Goal: Transaction & Acquisition: Book appointment/travel/reservation

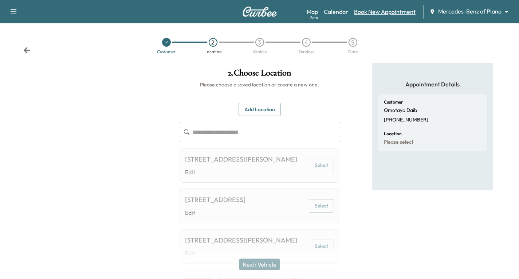
click at [370, 12] on link "Book New Appointment" at bounding box center [385, 11] width 62 height 9
click at [27, 50] on icon at bounding box center [26, 50] width 7 height 7
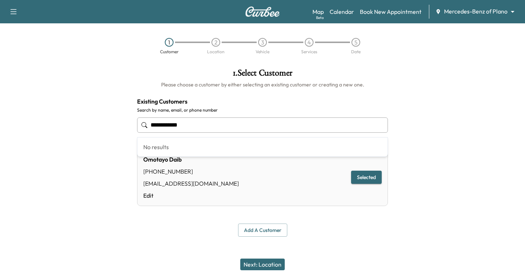
drag, startPoint x: 206, startPoint y: 124, endPoint x: 136, endPoint y: 130, distance: 70.3
click at [136, 130] on div "**********" at bounding box center [262, 153] width 262 height 180
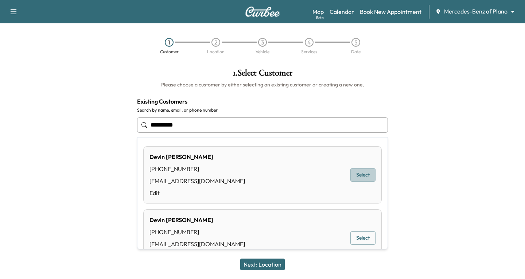
click at [360, 173] on button "Select" at bounding box center [362, 174] width 25 height 13
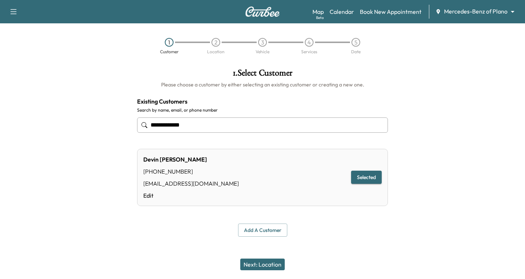
type input "**********"
click at [260, 264] on button "Next: Location" at bounding box center [262, 264] width 44 height 12
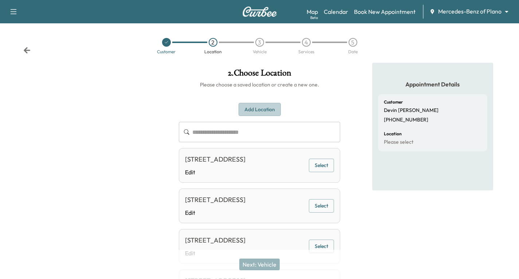
click at [255, 106] on button "Add Location" at bounding box center [260, 109] width 42 height 13
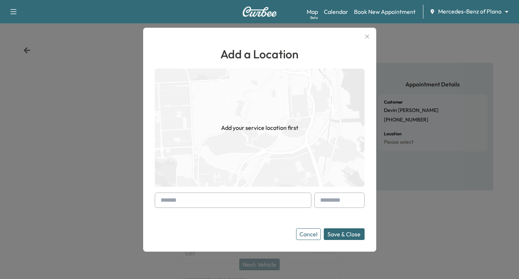
click at [159, 202] on input "text" at bounding box center [233, 199] width 157 height 15
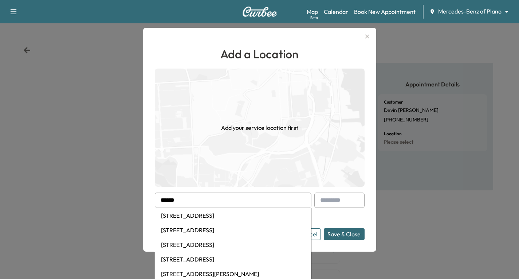
click at [221, 216] on li "[STREET_ADDRESS]" at bounding box center [233, 215] width 156 height 15
type input "**********"
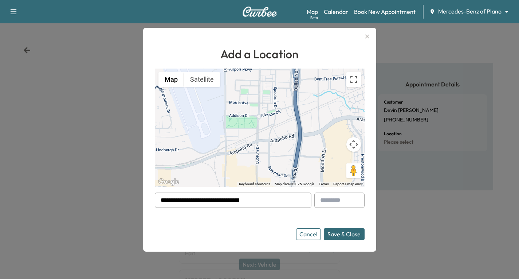
click at [351, 233] on button "Save & Close" at bounding box center [344, 234] width 41 height 12
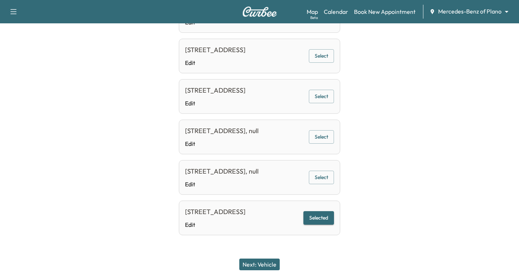
scroll to position [414, 0]
click at [320, 211] on button "Selected" at bounding box center [319, 217] width 31 height 13
click at [261, 262] on button "Next: Vehicle" at bounding box center [259, 264] width 40 height 12
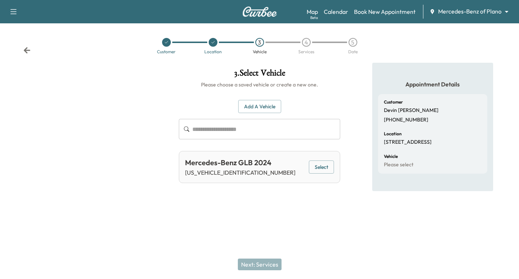
scroll to position [0, 0]
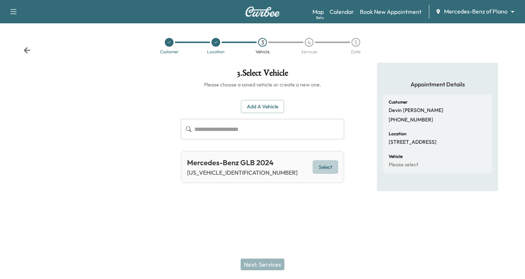
click at [325, 162] on button "Select" at bounding box center [325, 166] width 25 height 13
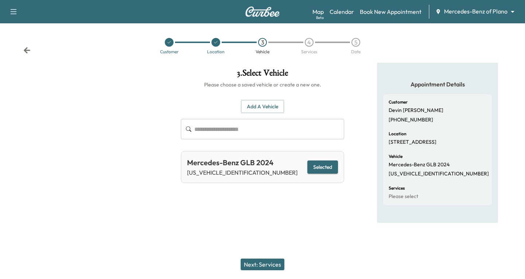
click at [259, 265] on button "Next: Services" at bounding box center [262, 264] width 44 height 12
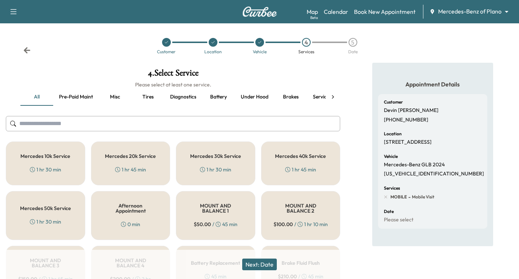
click at [121, 163] on div "Mercedes 20k Service 1 hr 45 min" at bounding box center [130, 163] width 79 height 44
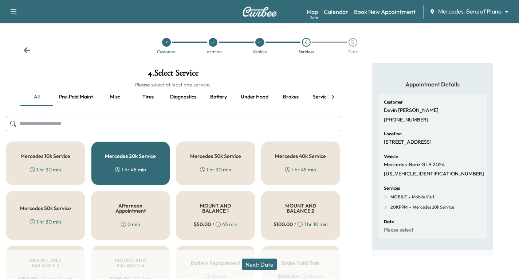
click at [267, 265] on button "Next: Date" at bounding box center [259, 264] width 35 height 12
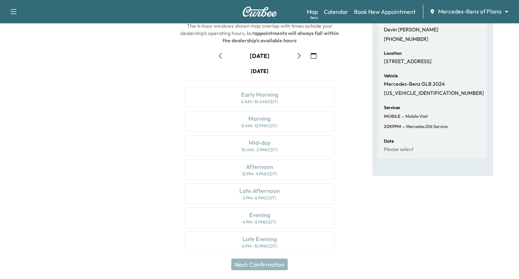
scroll to position [86, 0]
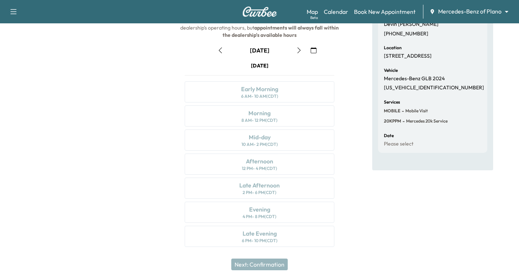
click at [313, 49] on icon "button" at bounding box center [314, 50] width 6 height 6
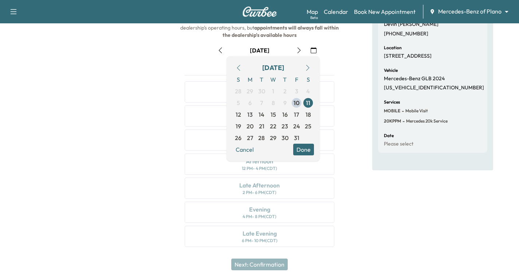
click at [306, 67] on icon "button" at bounding box center [308, 68] width 6 height 6
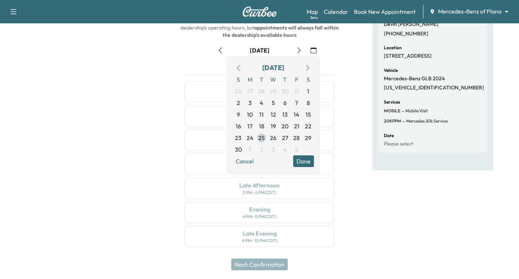
click at [262, 139] on span "25" at bounding box center [261, 137] width 7 height 9
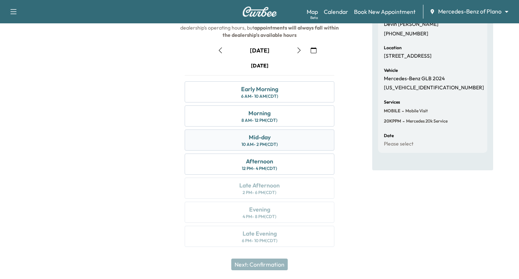
click at [294, 146] on div "Mid-day 10 AM - 2 PM (CDT)" at bounding box center [260, 139] width 150 height 21
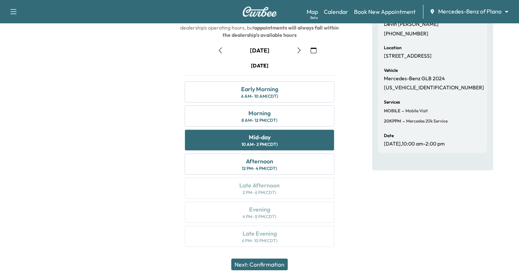
click at [277, 263] on button "Next: Confirmation" at bounding box center [259, 264] width 56 height 12
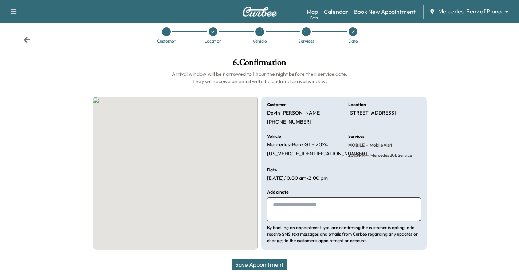
scroll to position [11, 0]
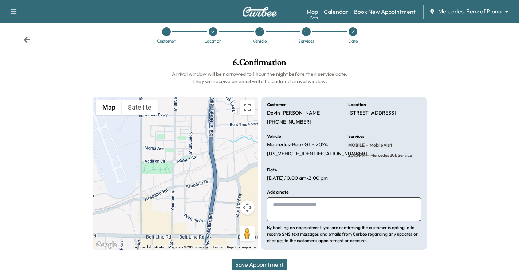
click at [289, 206] on textarea at bounding box center [344, 209] width 154 height 24
type textarea "**********"
click at [269, 265] on button "Save Appointment" at bounding box center [259, 264] width 55 height 12
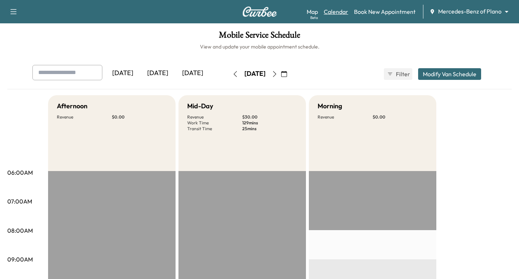
click at [339, 11] on link "Calendar" at bounding box center [336, 11] width 24 height 9
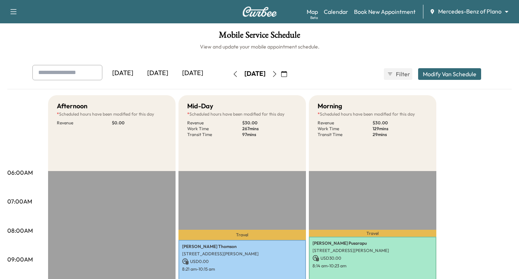
click at [287, 73] on icon "button" at bounding box center [284, 74] width 6 height 6
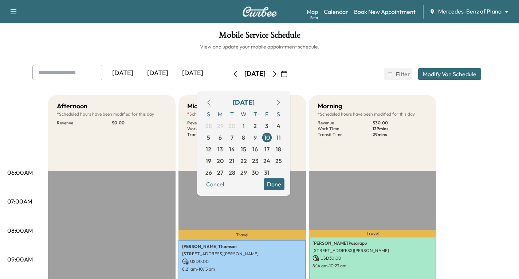
click at [281, 102] on icon "button" at bounding box center [278, 102] width 6 height 6
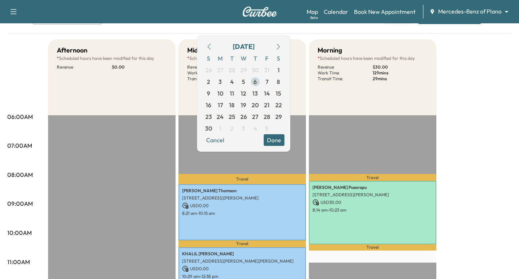
scroll to position [36, 0]
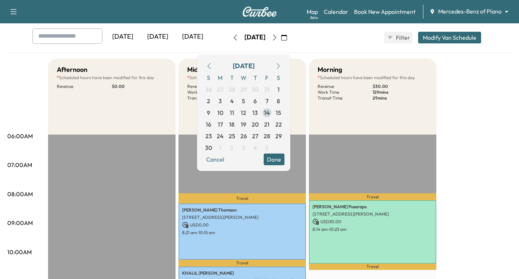
click at [270, 114] on span "14" at bounding box center [267, 112] width 6 height 9
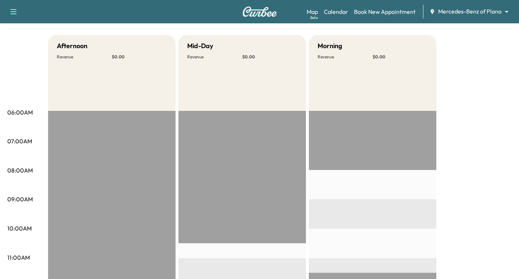
scroll to position [36, 0]
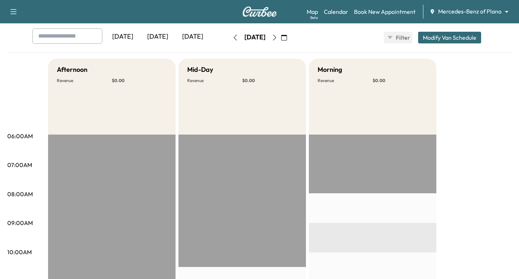
click at [232, 38] on icon "button" at bounding box center [235, 38] width 6 height 6
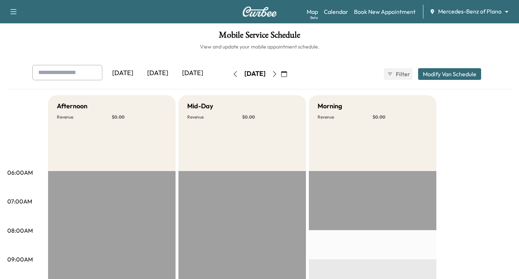
click at [215, 38] on h1 "Mobile Service Schedule" at bounding box center [259, 37] width 505 height 12
click at [232, 77] on icon "button" at bounding box center [235, 74] width 6 height 6
click at [229, 77] on button "button" at bounding box center [235, 74] width 12 height 12
click at [234, 74] on icon "button" at bounding box center [235, 74] width 3 height 6
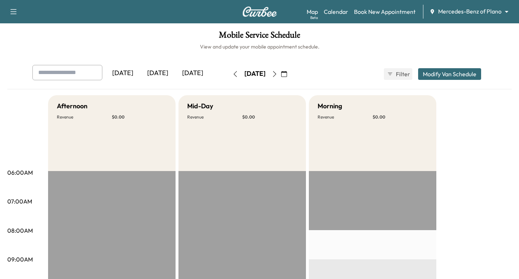
click at [232, 74] on icon "button" at bounding box center [235, 74] width 6 height 6
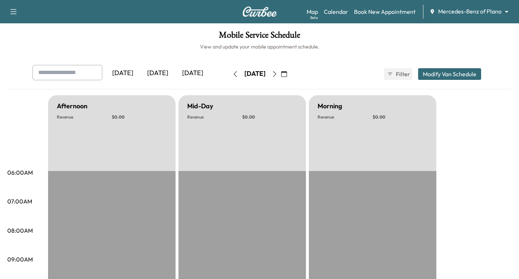
click at [232, 77] on icon "button" at bounding box center [235, 74] width 6 height 6
click at [334, 13] on link "Calendar" at bounding box center [336, 11] width 24 height 9
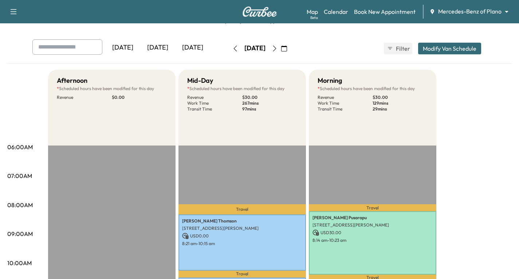
scroll to position [36, 0]
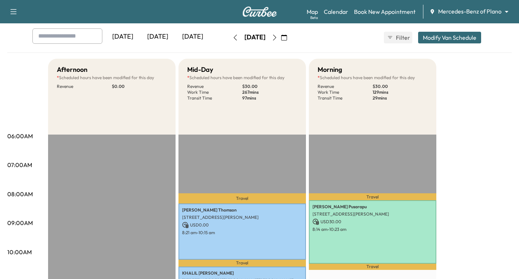
click at [287, 38] on icon "button" at bounding box center [284, 38] width 6 height 6
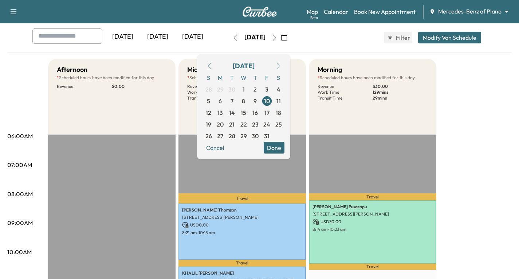
click at [281, 66] on icon "button" at bounding box center [278, 66] width 6 height 6
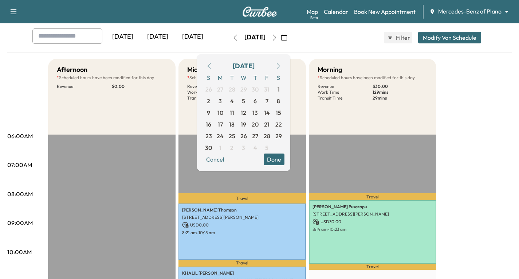
click at [285, 160] on button "Done" at bounding box center [274, 159] width 21 height 12
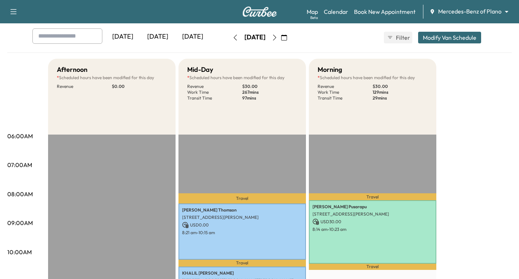
click at [325, 39] on div "[DATE] [DATE] [DATE] [DATE] October 2025 S M T W T F S 28 29 30 1 2 3 4 5 6 7 8…" at bounding box center [260, 37] width 466 height 18
click at [287, 39] on icon "button" at bounding box center [284, 38] width 6 height 6
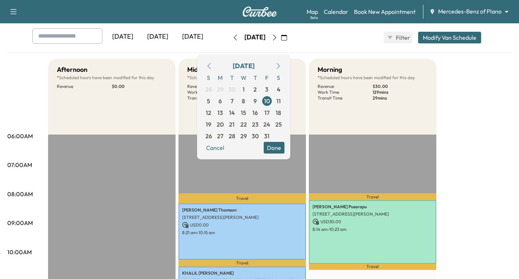
click at [281, 66] on icon "button" at bounding box center [278, 66] width 6 height 6
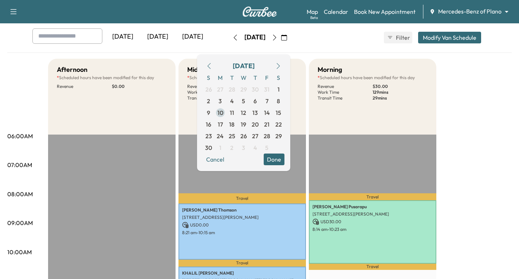
click at [223, 113] on span "10" at bounding box center [221, 112] width 6 height 9
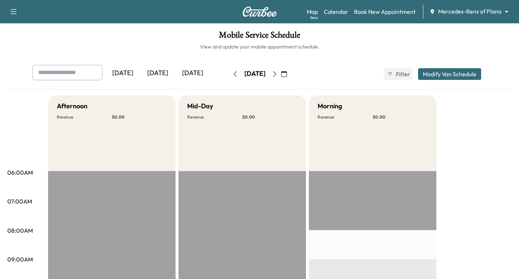
click at [234, 74] on icon "button" at bounding box center [235, 74] width 3 height 6
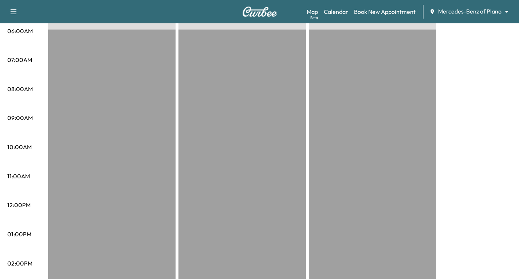
scroll to position [36, 0]
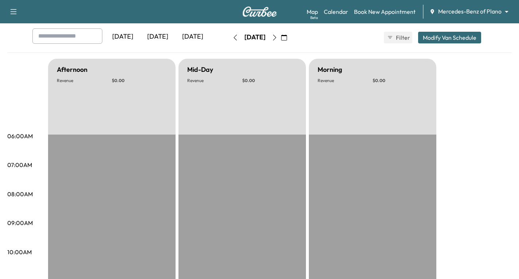
click at [232, 40] on icon "button" at bounding box center [235, 38] width 6 height 6
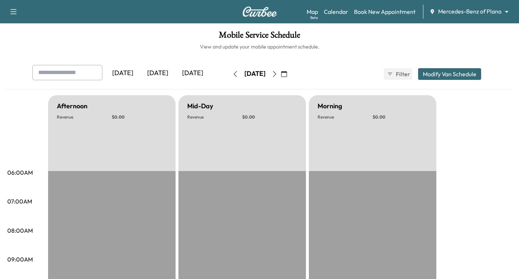
click at [232, 76] on icon "button" at bounding box center [235, 74] width 6 height 6
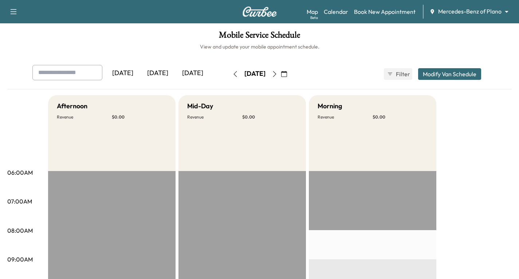
click at [232, 77] on icon "button" at bounding box center [235, 74] width 6 height 6
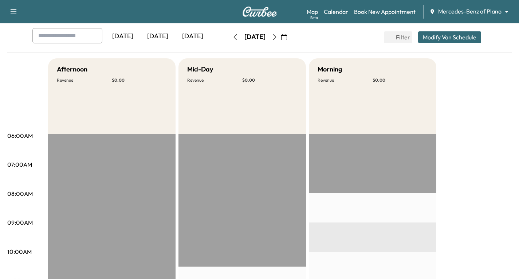
scroll to position [36, 0]
click at [234, 38] on icon "button" at bounding box center [235, 38] width 3 height 6
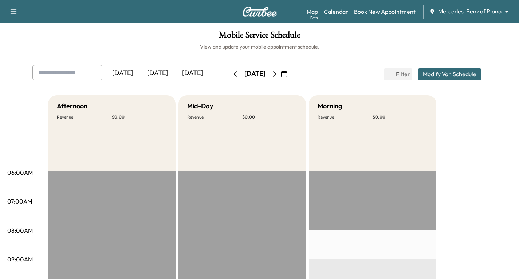
click at [287, 76] on icon "button" at bounding box center [284, 74] width 6 height 6
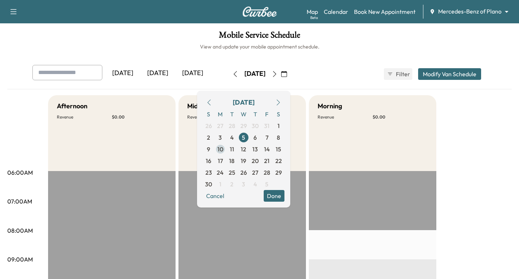
click at [223, 148] on span "10" at bounding box center [221, 149] width 6 height 9
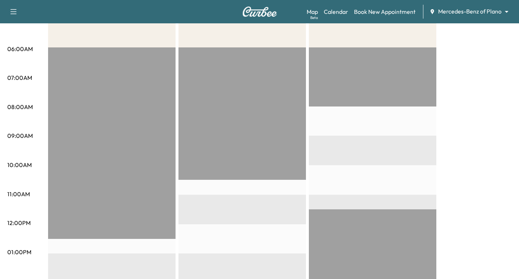
scroll to position [36, 0]
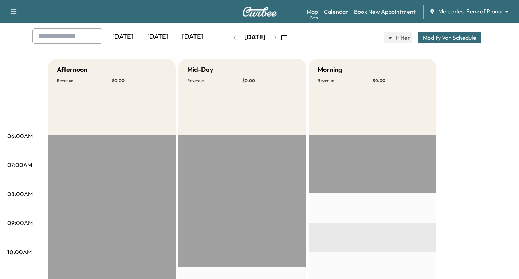
click at [278, 36] on icon "button" at bounding box center [275, 38] width 6 height 6
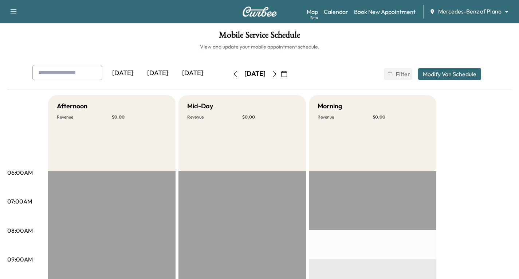
click at [287, 74] on icon "button" at bounding box center [284, 74] width 6 height 6
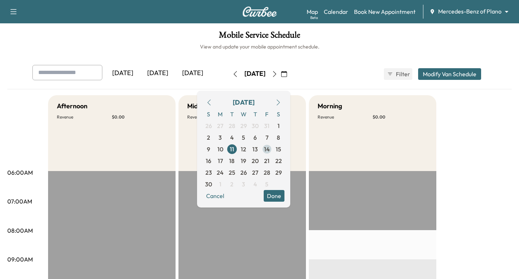
click at [270, 151] on span "14" at bounding box center [267, 149] width 6 height 9
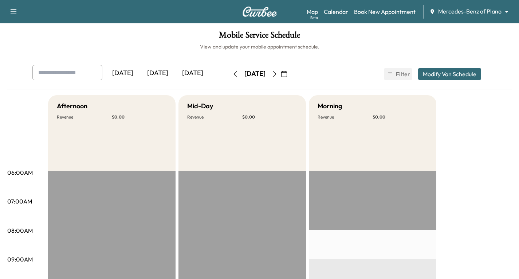
click at [276, 75] on icon "button" at bounding box center [274, 74] width 3 height 6
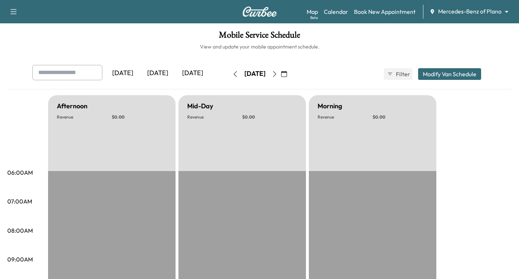
click at [287, 75] on icon "button" at bounding box center [284, 74] width 6 height 6
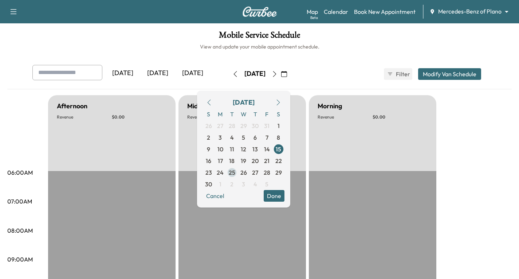
click at [235, 173] on span "25" at bounding box center [232, 172] width 7 height 9
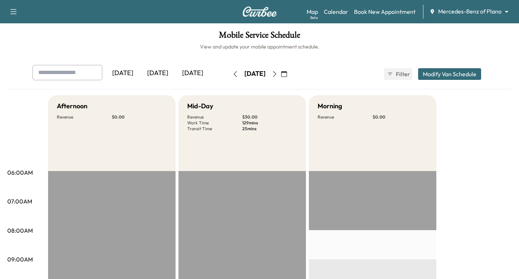
click at [278, 75] on icon "button" at bounding box center [275, 74] width 6 height 6
click at [287, 74] on icon "button" at bounding box center [284, 74] width 6 height 6
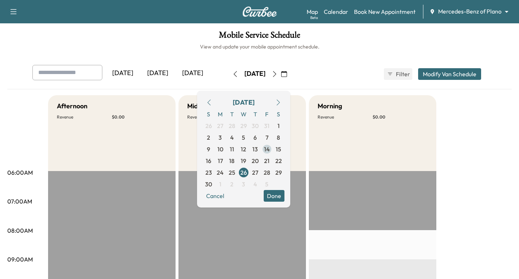
click at [270, 149] on span "14" at bounding box center [267, 149] width 6 height 9
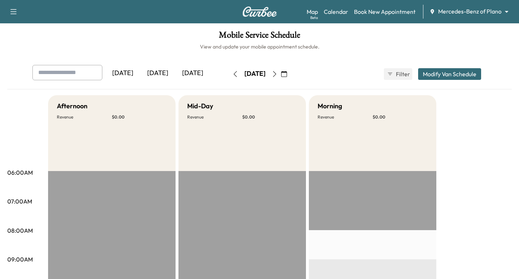
click at [278, 76] on icon "button" at bounding box center [275, 74] width 6 height 6
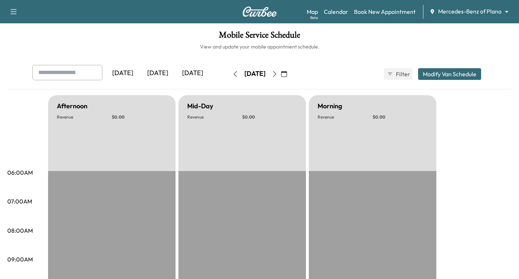
click at [278, 76] on icon "button" at bounding box center [275, 74] width 6 height 6
click at [287, 74] on icon "button" at bounding box center [284, 74] width 6 height 6
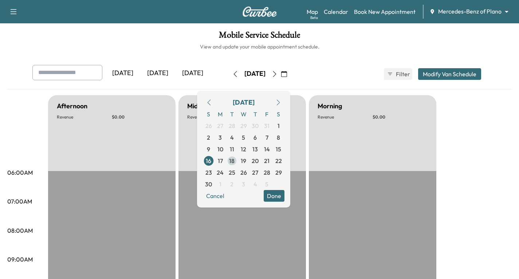
click at [235, 161] on span "18" at bounding box center [231, 160] width 5 height 9
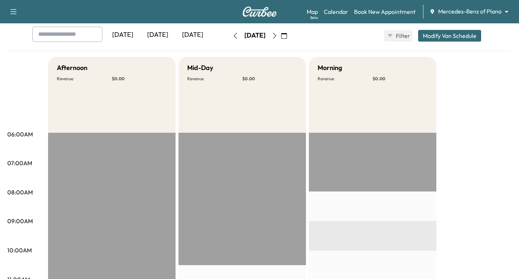
scroll to position [36, 0]
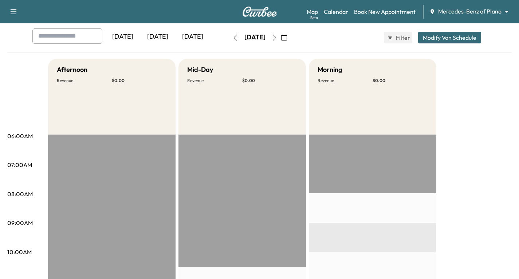
click at [287, 38] on icon "button" at bounding box center [284, 38] width 6 height 6
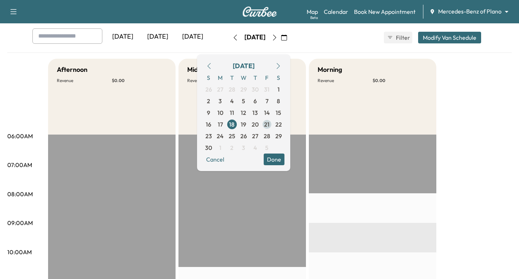
click at [270, 126] on span "21" at bounding box center [266, 124] width 5 height 9
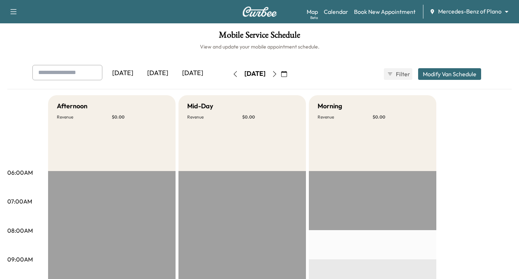
click at [229, 77] on button "button" at bounding box center [235, 74] width 12 height 12
click at [38, 73] on div at bounding box center [39, 72] width 9 height 9
click at [55, 93] on div "No results" at bounding box center [69, 90] width 72 height 19
type input "**********"
click at [130, 88] on div "[DATE] [DATE] [DATE] [DATE] November 2025 S M T W T F S 26 27 28 29 30 31 1 2 3…" at bounding box center [259, 77] width 505 height 24
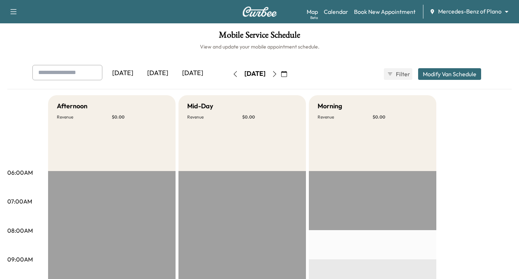
click at [132, 86] on div "[DATE] [DATE] [DATE] [DATE] November 2025 S M T W T F S 26 27 28 29 30 31 1 2 3…" at bounding box center [259, 77] width 505 height 24
click at [287, 74] on icon "button" at bounding box center [284, 74] width 6 height 6
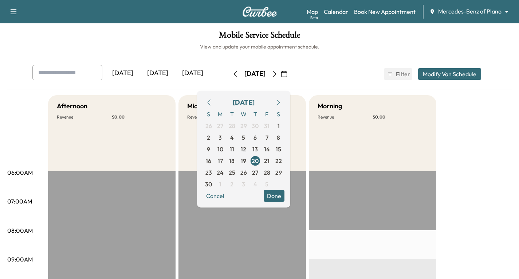
click at [212, 101] on icon "button" at bounding box center [209, 102] width 6 height 6
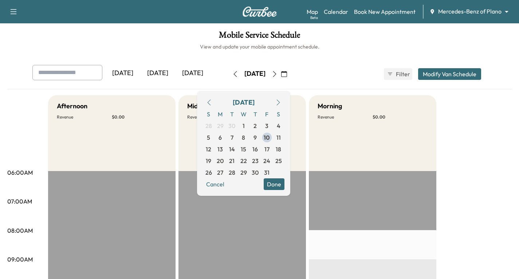
click at [212, 101] on icon "button" at bounding box center [209, 102] width 6 height 6
click at [285, 183] on button "Done" at bounding box center [274, 184] width 21 height 12
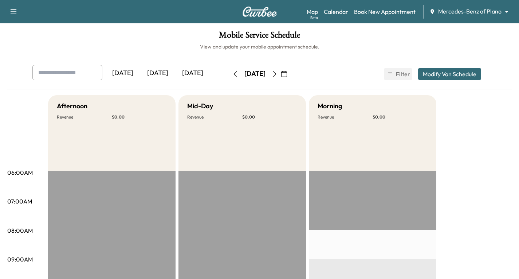
click at [232, 74] on icon "button" at bounding box center [235, 74] width 6 height 6
click at [335, 12] on link "Calendar" at bounding box center [336, 11] width 24 height 9
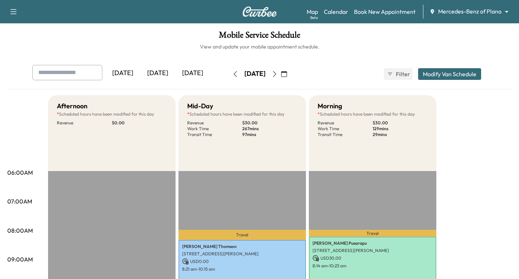
click at [40, 68] on div at bounding box center [39, 72] width 9 height 9
click at [41, 72] on div at bounding box center [39, 72] width 9 height 9
type input "**********"
click at [287, 74] on icon "button" at bounding box center [284, 74] width 6 height 6
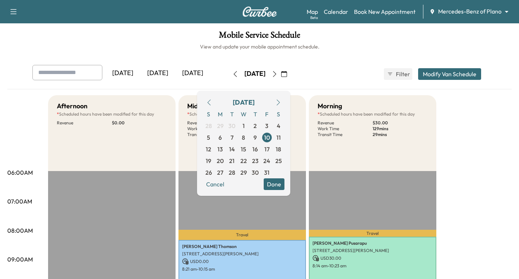
click at [212, 101] on icon "button" at bounding box center [209, 102] width 6 height 6
click at [63, 71] on input "text" at bounding box center [67, 72] width 70 height 15
type input "**********"
click at [89, 68] on input "**********" at bounding box center [67, 72] width 70 height 15
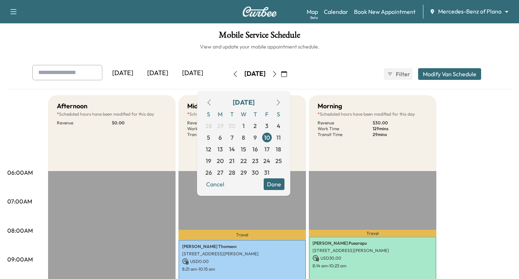
click at [278, 76] on icon "button" at bounding box center [275, 74] width 6 height 6
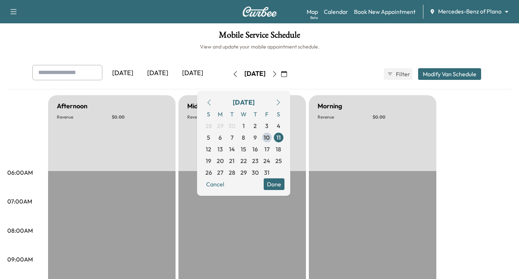
click at [278, 75] on icon "button" at bounding box center [275, 74] width 6 height 6
click at [278, 74] on icon "button" at bounding box center [275, 74] width 6 height 6
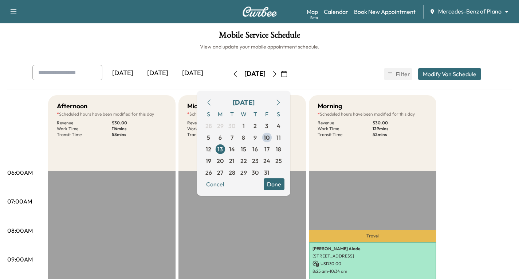
click at [281, 77] on button "button" at bounding box center [275, 74] width 12 height 12
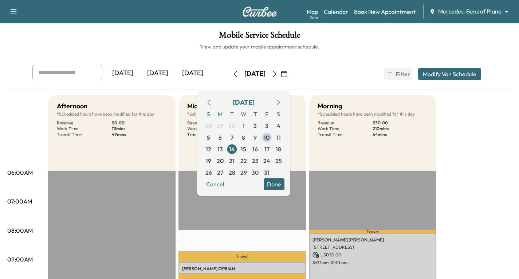
click at [278, 75] on icon "button" at bounding box center [275, 74] width 6 height 6
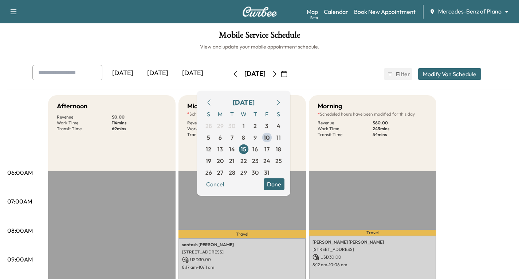
click at [278, 75] on icon "button" at bounding box center [275, 74] width 6 height 6
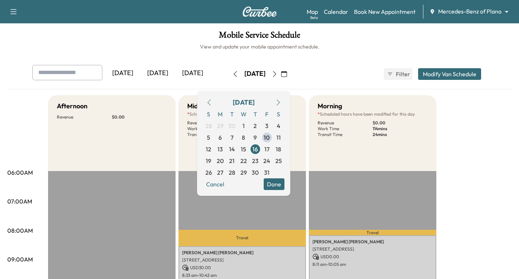
click at [278, 74] on icon "button" at bounding box center [275, 74] width 6 height 6
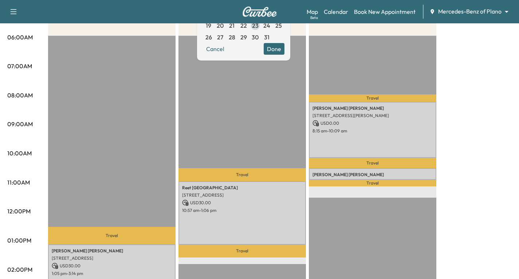
scroll to position [36, 0]
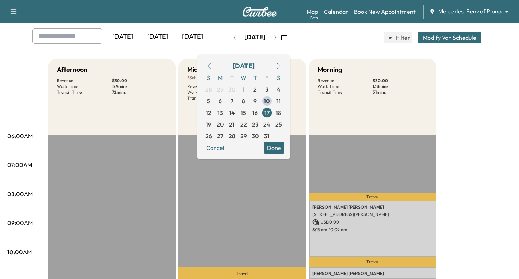
click at [278, 39] on icon "button" at bounding box center [275, 38] width 6 height 6
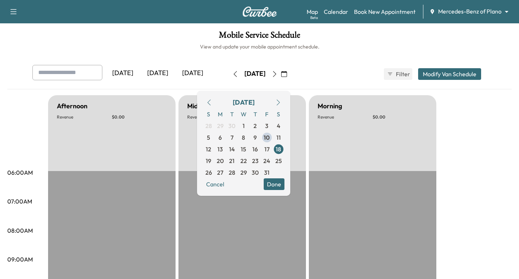
click at [276, 75] on icon "button" at bounding box center [274, 74] width 3 height 6
click at [290, 75] on button "button" at bounding box center [284, 74] width 12 height 12
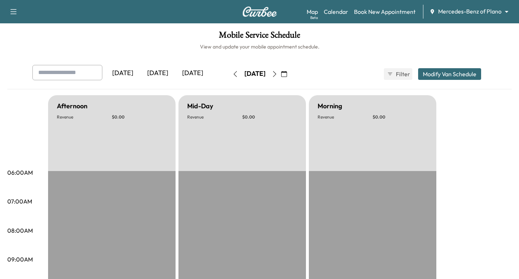
click at [278, 75] on icon "button" at bounding box center [275, 74] width 6 height 6
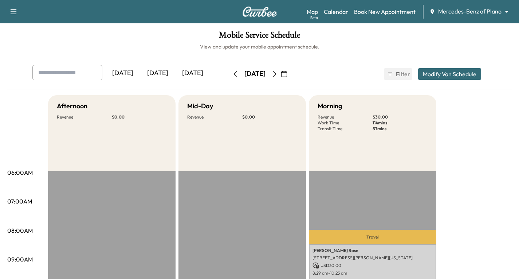
click at [278, 73] on icon "button" at bounding box center [275, 74] width 6 height 6
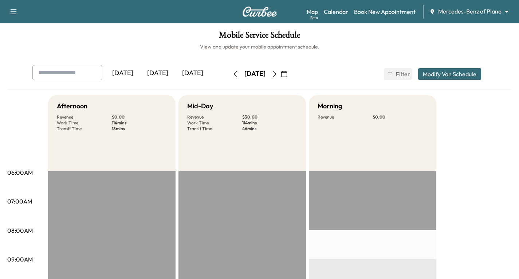
click at [276, 75] on icon "button" at bounding box center [274, 74] width 3 height 6
click at [278, 75] on icon "button" at bounding box center [275, 74] width 6 height 6
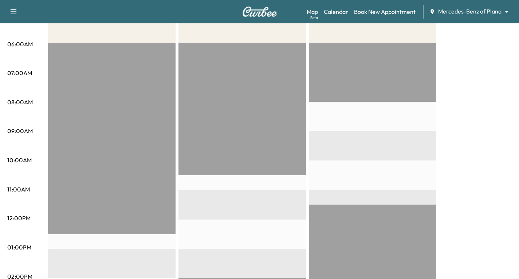
scroll to position [36, 0]
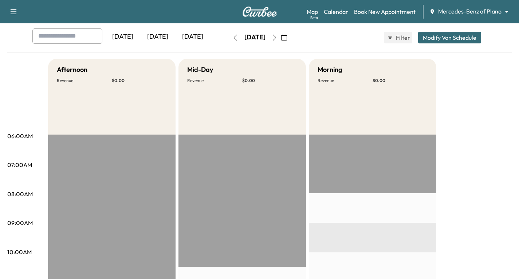
click at [278, 40] on icon "button" at bounding box center [275, 38] width 6 height 6
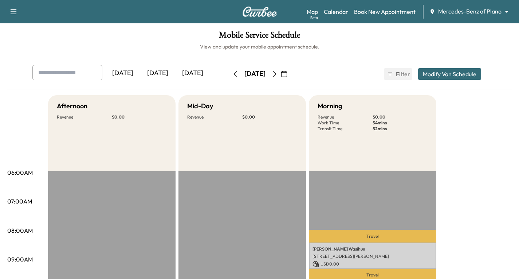
click at [278, 74] on icon "button" at bounding box center [275, 74] width 6 height 6
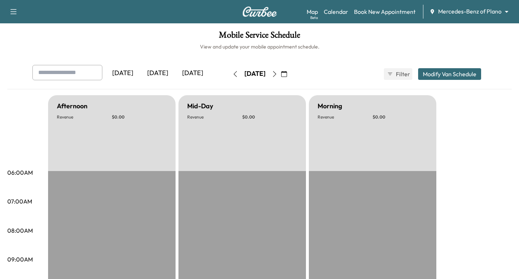
click at [278, 74] on icon "button" at bounding box center [275, 74] width 6 height 6
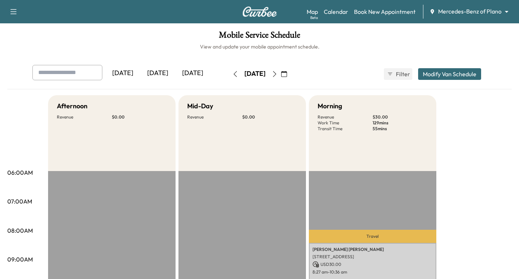
click at [278, 76] on icon "button" at bounding box center [275, 74] width 6 height 6
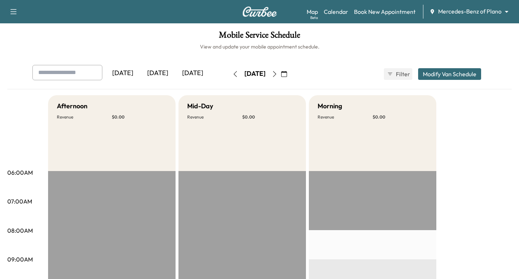
click at [276, 75] on icon "button" at bounding box center [274, 74] width 3 height 6
click at [278, 73] on icon "button" at bounding box center [275, 74] width 6 height 6
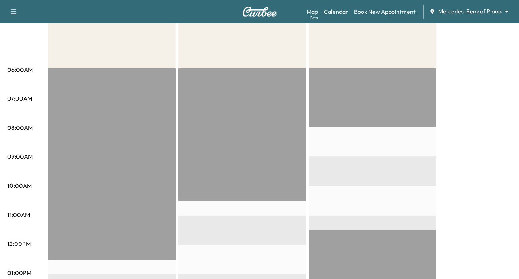
scroll to position [36, 0]
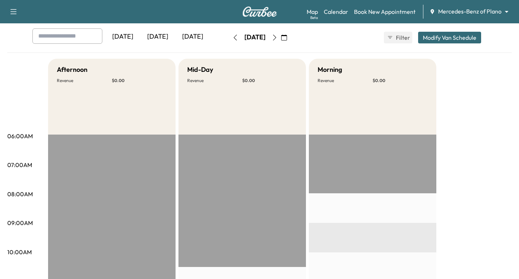
click at [278, 37] on icon "button" at bounding box center [275, 38] width 6 height 6
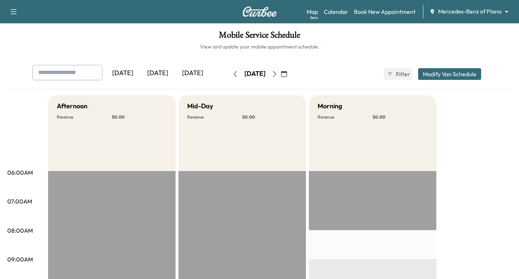
click at [278, 76] on icon "button" at bounding box center [275, 74] width 6 height 6
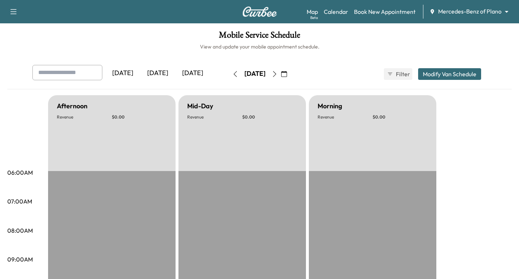
click at [278, 71] on icon "button" at bounding box center [275, 74] width 6 height 6
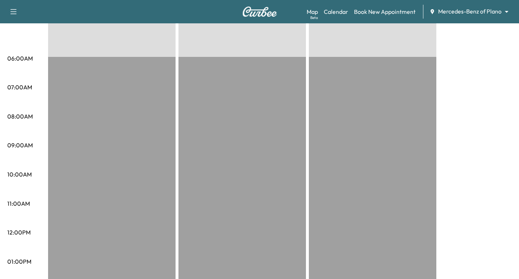
scroll to position [36, 0]
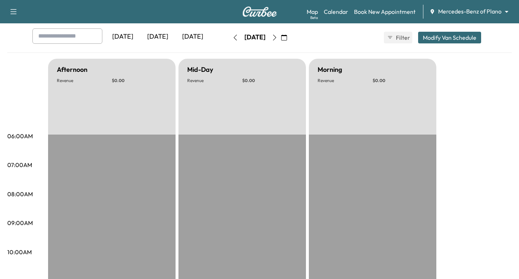
click at [278, 38] on icon "button" at bounding box center [275, 38] width 6 height 6
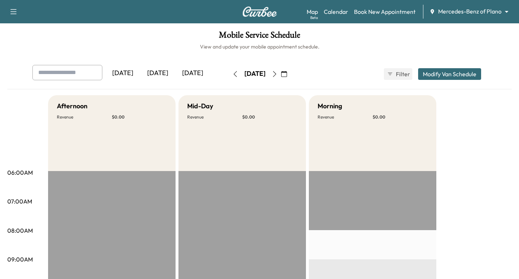
click at [278, 75] on icon "button" at bounding box center [275, 74] width 6 height 6
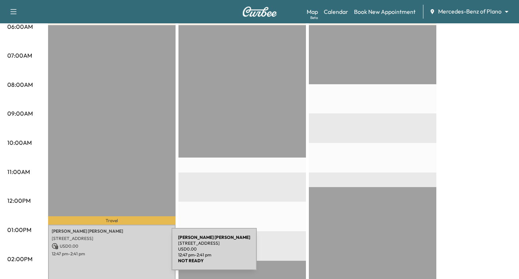
drag, startPoint x: 117, startPoint y: 253, endPoint x: 149, endPoint y: 257, distance: 32.0
click at [149, 257] on div "[PERSON_NAME] [STREET_ADDRESS] USD 0.00 12:47 pm - 2:41 pm" at bounding box center [112, 252] width 128 height 56
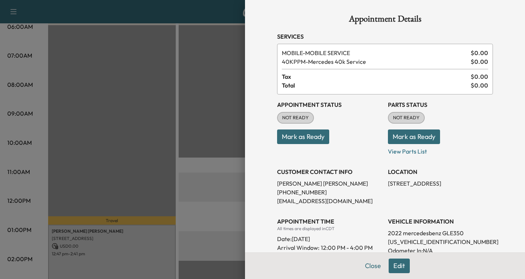
click at [166, 123] on div at bounding box center [262, 139] width 525 height 279
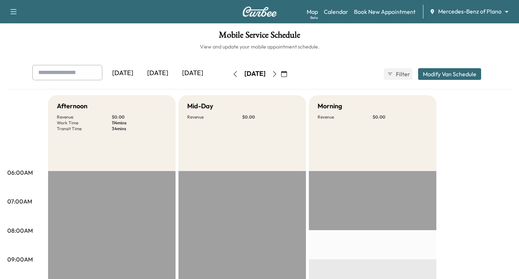
click at [278, 75] on icon "button" at bounding box center [275, 74] width 6 height 6
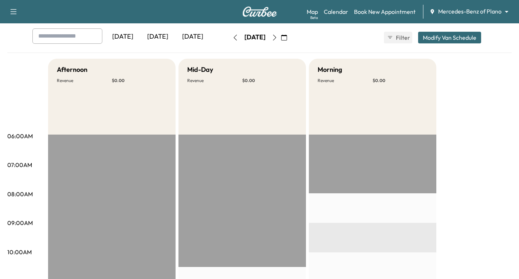
click at [278, 36] on icon "button" at bounding box center [275, 38] width 6 height 6
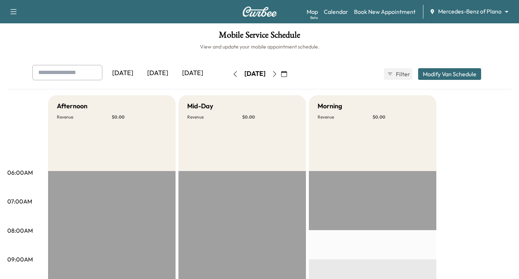
click at [276, 72] on icon "button" at bounding box center [274, 74] width 3 height 6
click at [278, 75] on icon "button" at bounding box center [275, 74] width 6 height 6
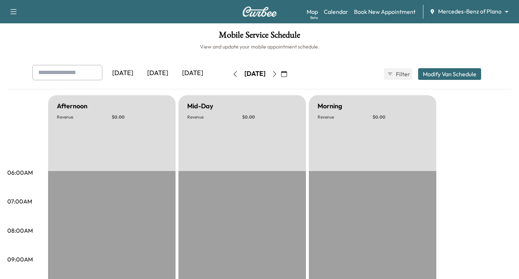
click at [278, 75] on icon "button" at bounding box center [275, 74] width 6 height 6
click at [290, 75] on button "button" at bounding box center [284, 74] width 12 height 12
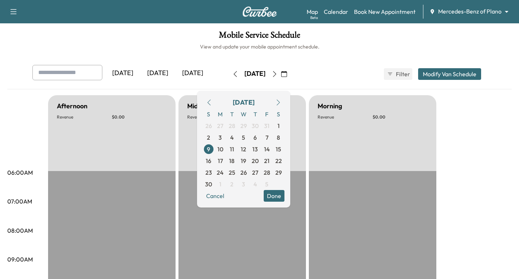
click at [278, 73] on icon "button" at bounding box center [275, 74] width 6 height 6
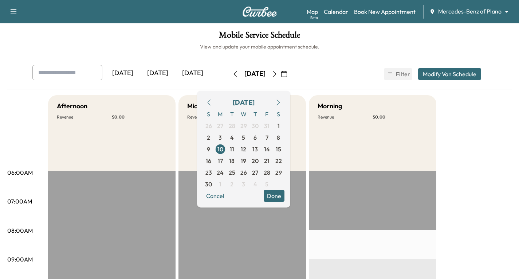
click at [278, 75] on icon "button" at bounding box center [275, 74] width 6 height 6
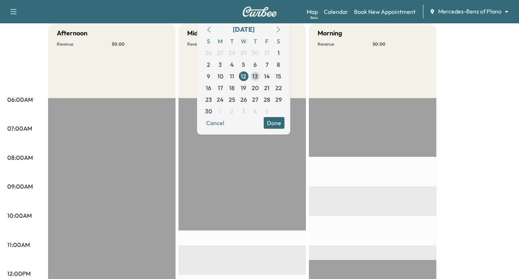
click at [258, 76] on span "13" at bounding box center [255, 76] width 5 height 9
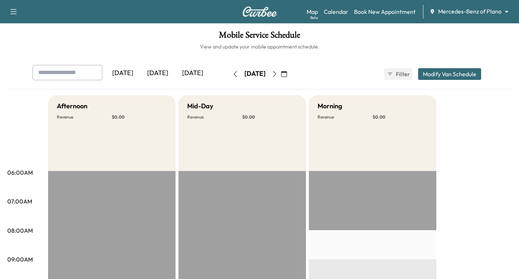
click at [278, 74] on icon "button" at bounding box center [275, 74] width 6 height 6
click at [278, 73] on icon "button" at bounding box center [275, 74] width 6 height 6
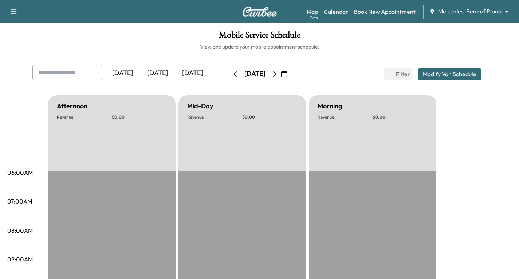
click at [278, 76] on icon "button" at bounding box center [275, 74] width 6 height 6
click at [290, 76] on button "button" at bounding box center [284, 74] width 12 height 12
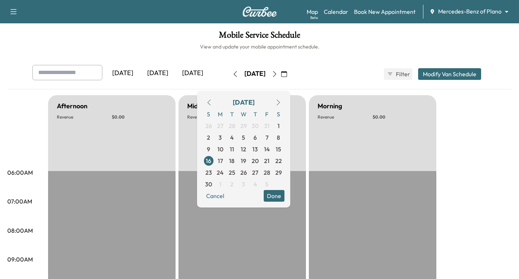
click at [278, 72] on icon "button" at bounding box center [275, 74] width 6 height 6
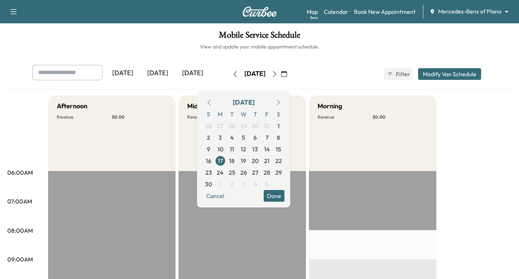
click at [281, 77] on button "button" at bounding box center [275, 74] width 12 height 12
click at [278, 75] on icon "button" at bounding box center [275, 74] width 6 height 6
click at [278, 74] on icon "button" at bounding box center [275, 74] width 6 height 6
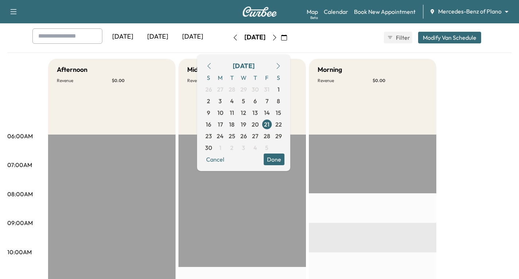
click at [278, 37] on icon "button" at bounding box center [275, 38] width 6 height 6
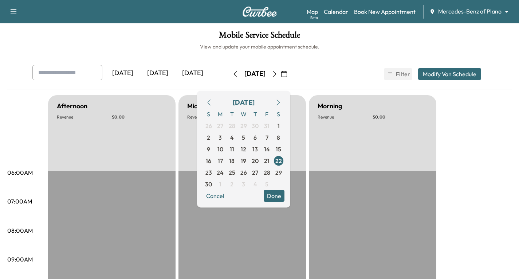
click at [278, 76] on icon "button" at bounding box center [275, 74] width 6 height 6
click at [290, 76] on button "button" at bounding box center [284, 74] width 12 height 12
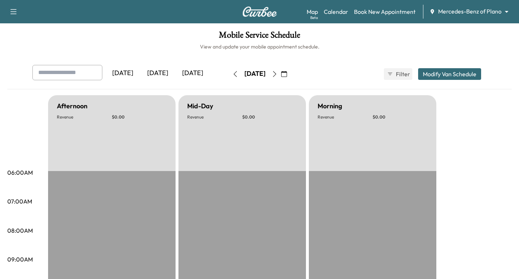
click at [278, 74] on icon "button" at bounding box center [275, 74] width 6 height 6
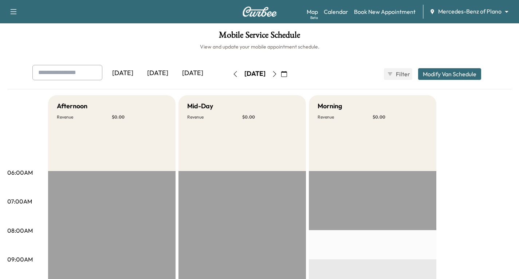
click at [278, 74] on icon "button" at bounding box center [275, 74] width 6 height 6
click at [278, 73] on icon "button" at bounding box center [275, 74] width 6 height 6
click at [278, 74] on icon "button" at bounding box center [275, 74] width 6 height 6
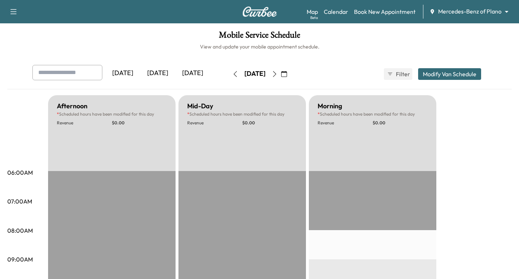
click at [278, 74] on icon "button" at bounding box center [275, 74] width 6 height 6
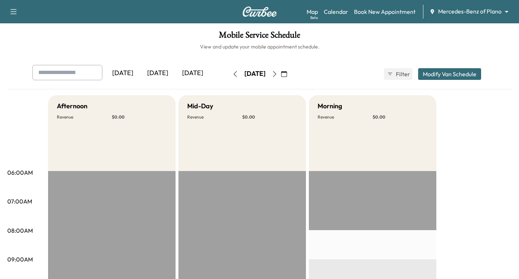
click at [276, 77] on icon "button" at bounding box center [274, 74] width 3 height 6
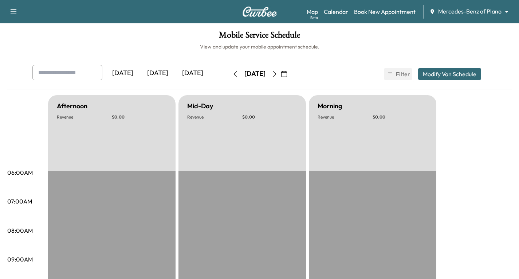
click at [276, 74] on icon "button" at bounding box center [274, 74] width 3 height 6
click at [278, 73] on icon "button" at bounding box center [275, 74] width 6 height 6
